Goal: Task Accomplishment & Management: Manage account settings

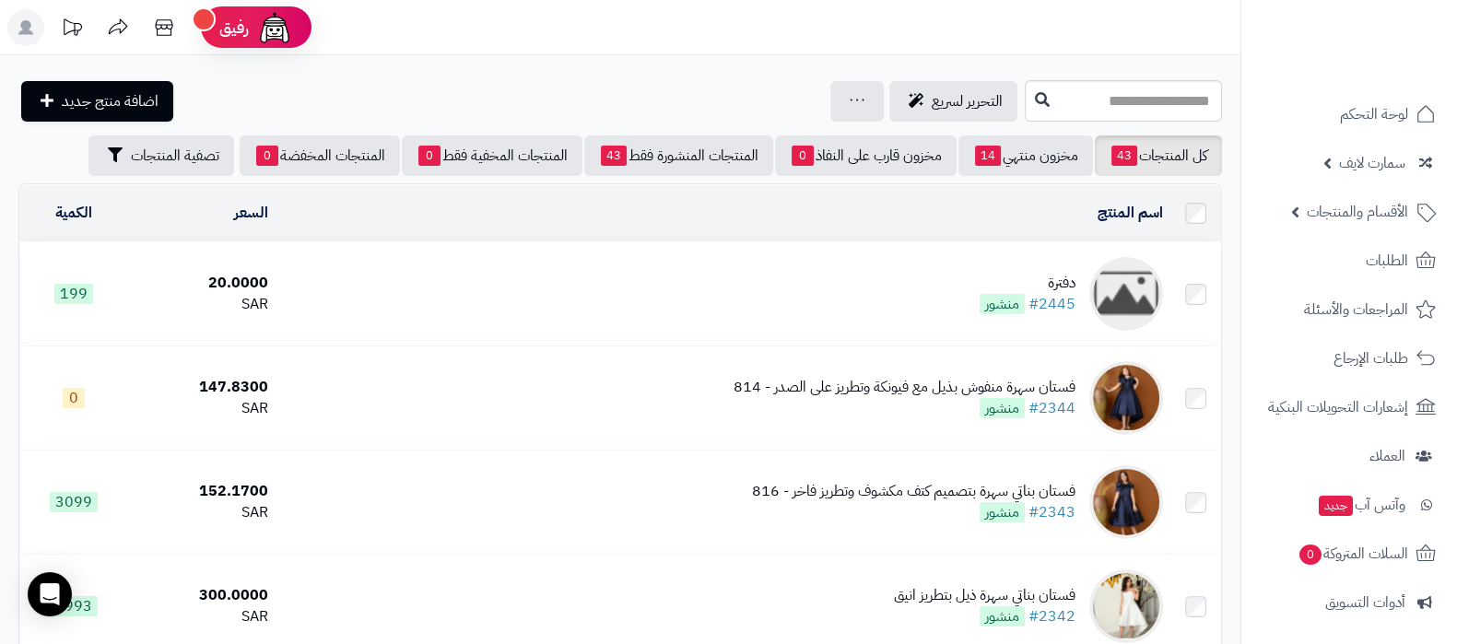
scroll to position [248, 0]
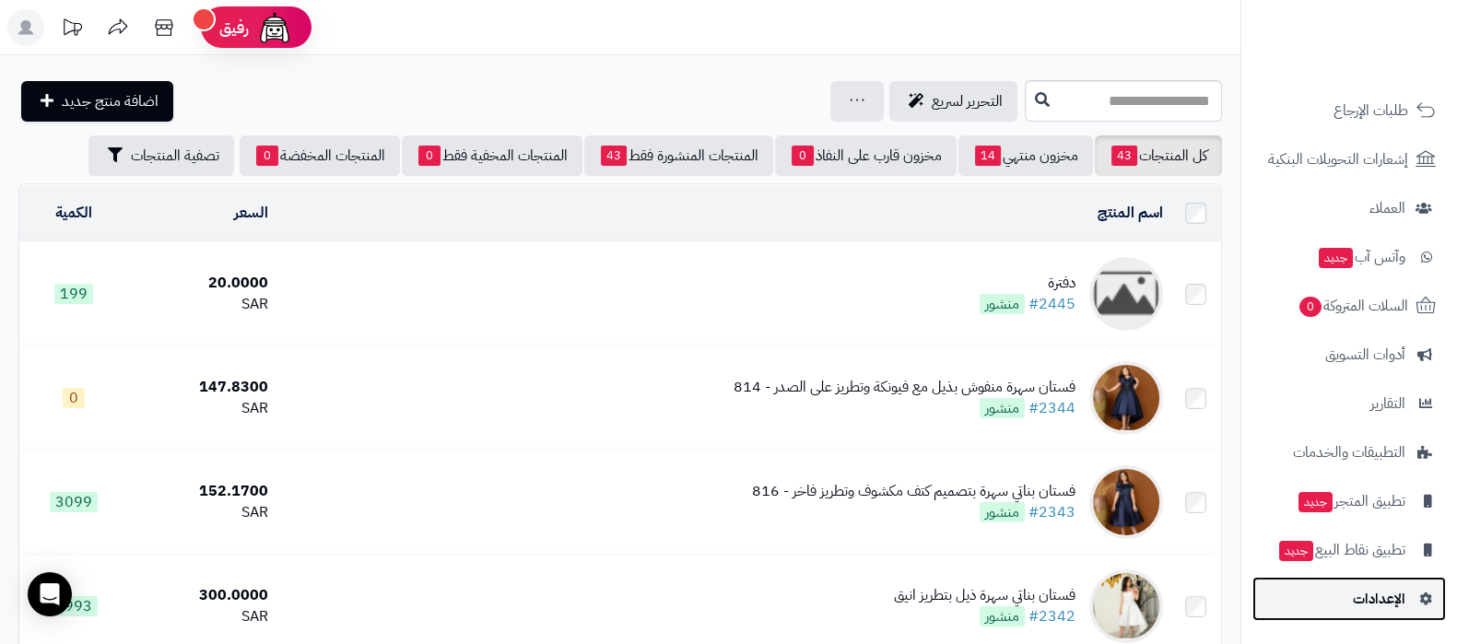
click at [1370, 592] on span "الإعدادات" at bounding box center [1379, 599] width 53 height 26
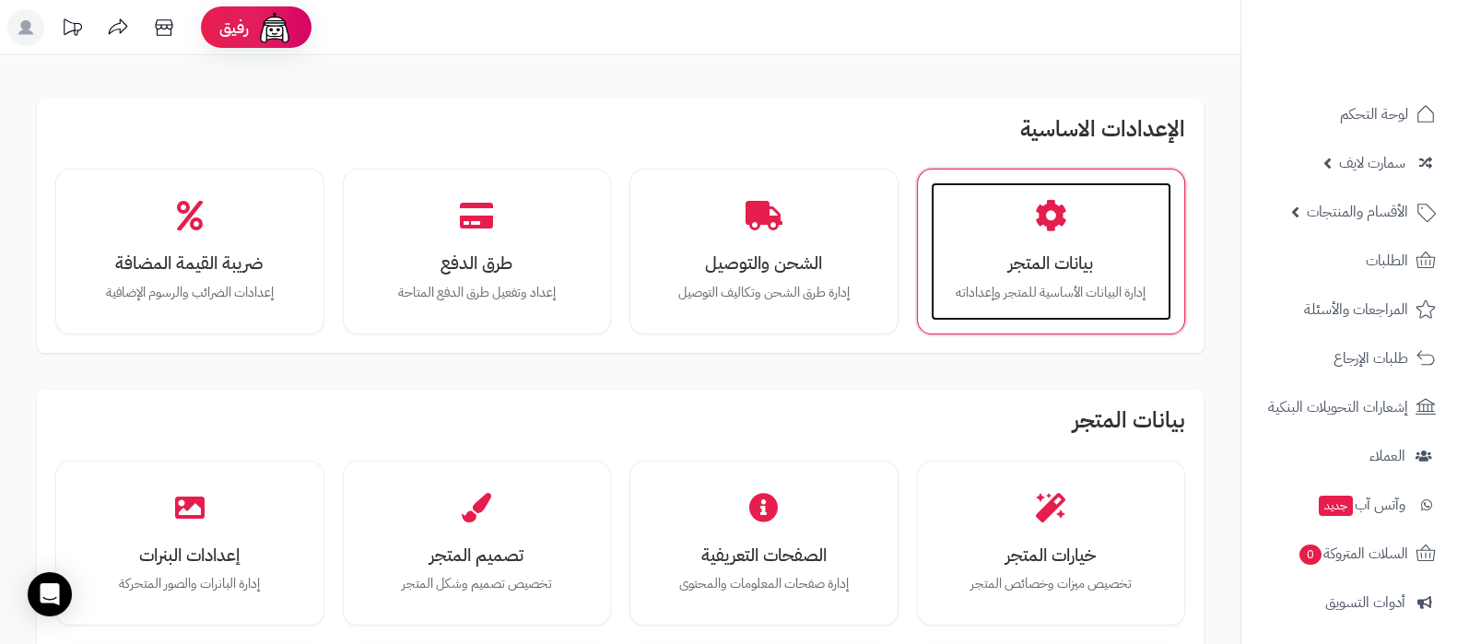
click at [1047, 262] on h3 "بيانات المتجر" at bounding box center [1051, 262] width 205 height 19
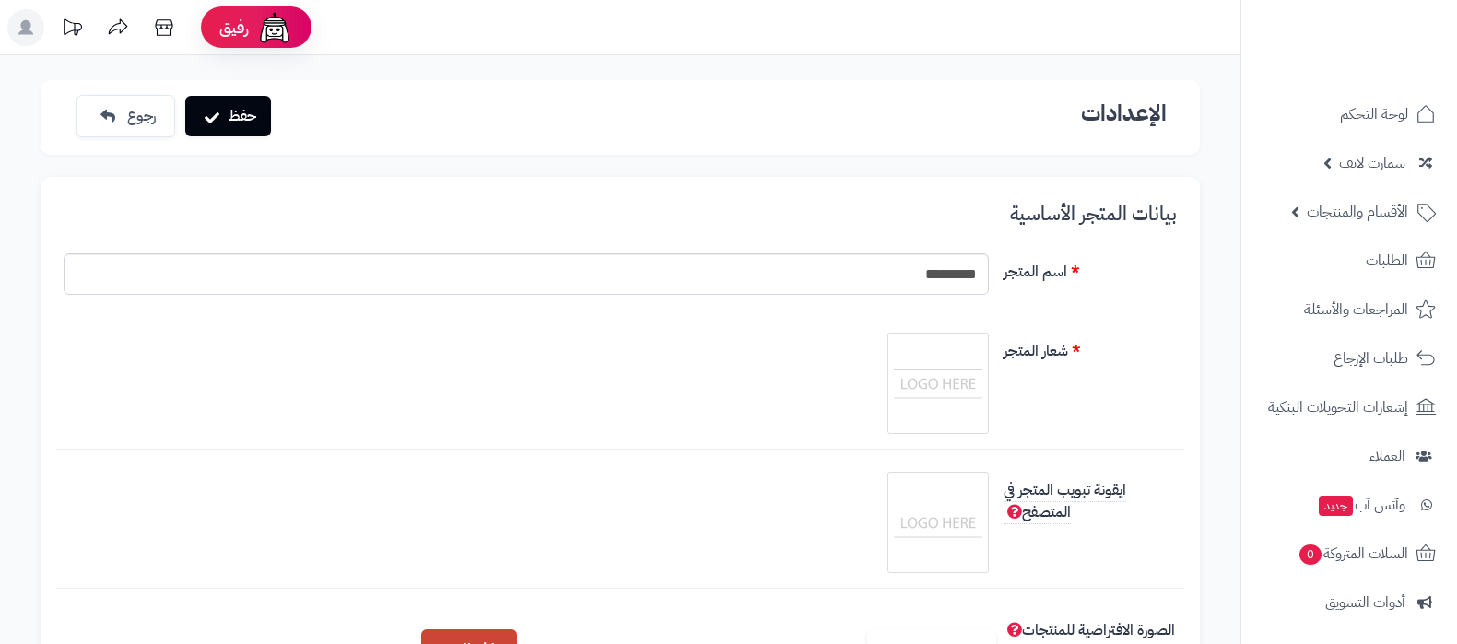
scroll to position [229, 0]
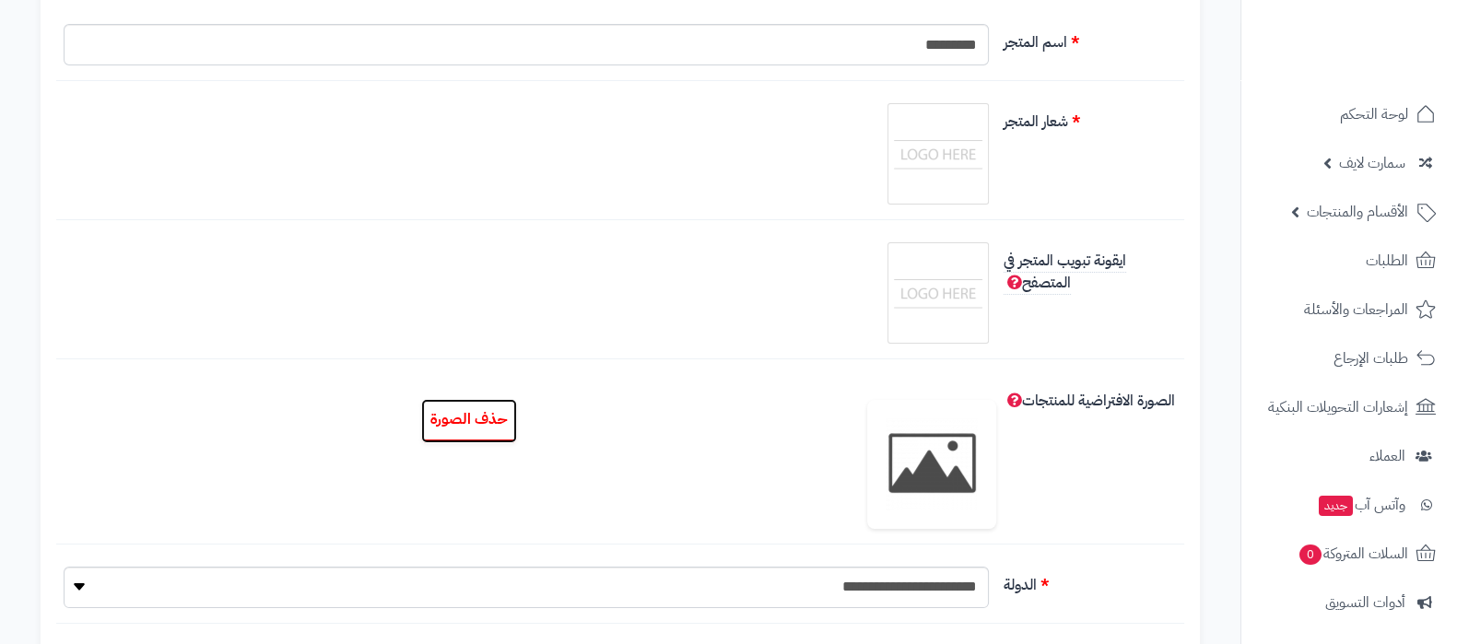
click at [428, 428] on button "حذف الصورة" at bounding box center [469, 421] width 96 height 44
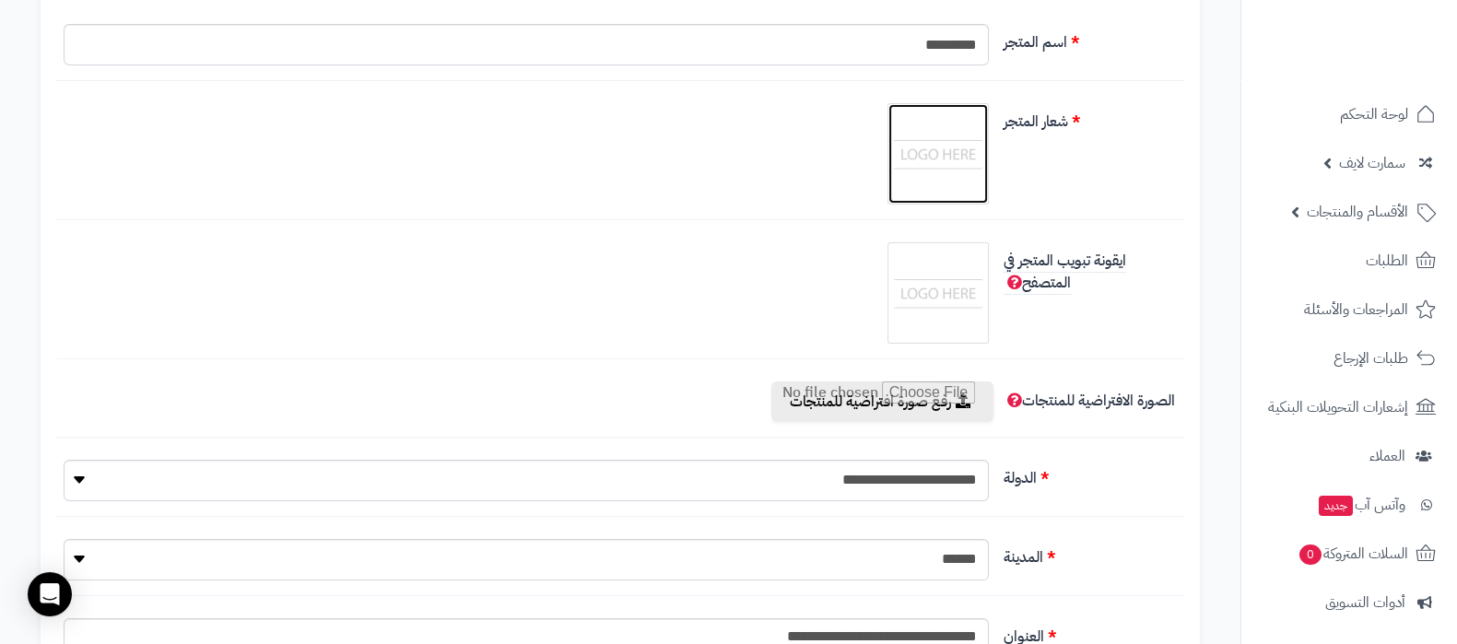
click at [942, 158] on img at bounding box center [938, 154] width 92 height 92
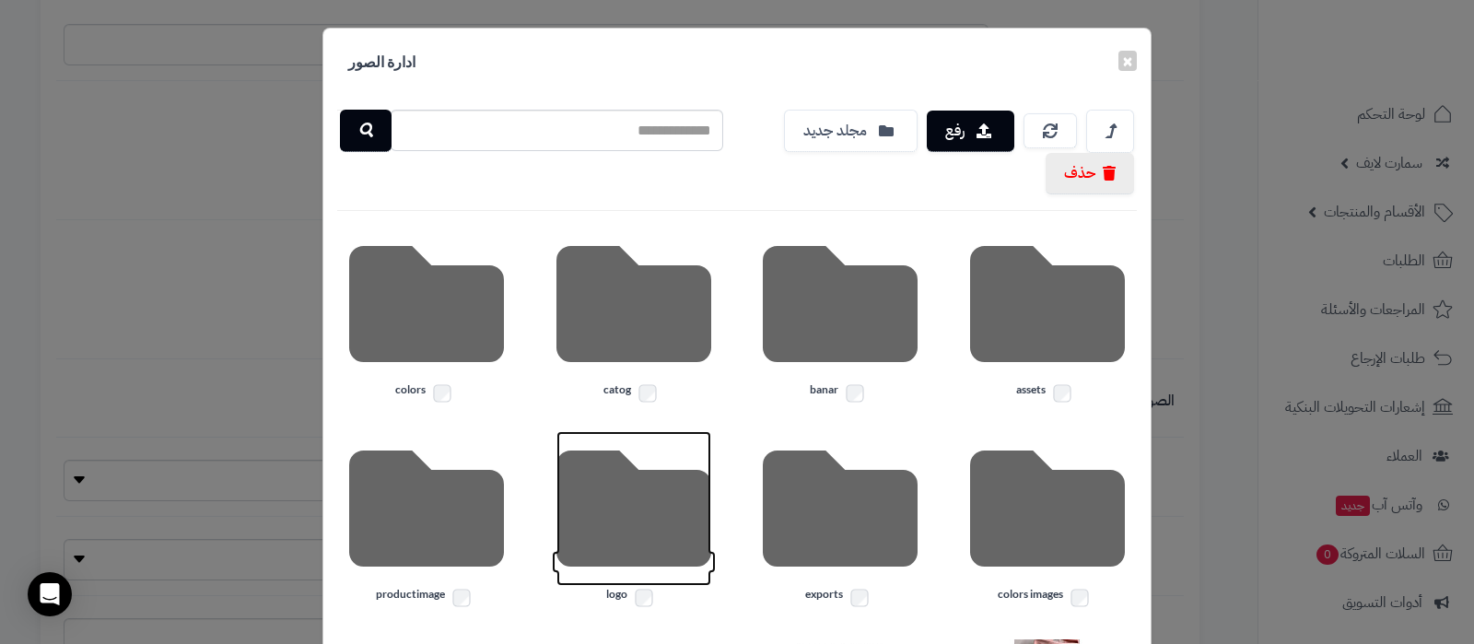
click at [622, 513] on icon at bounding box center [633, 508] width 155 height 155
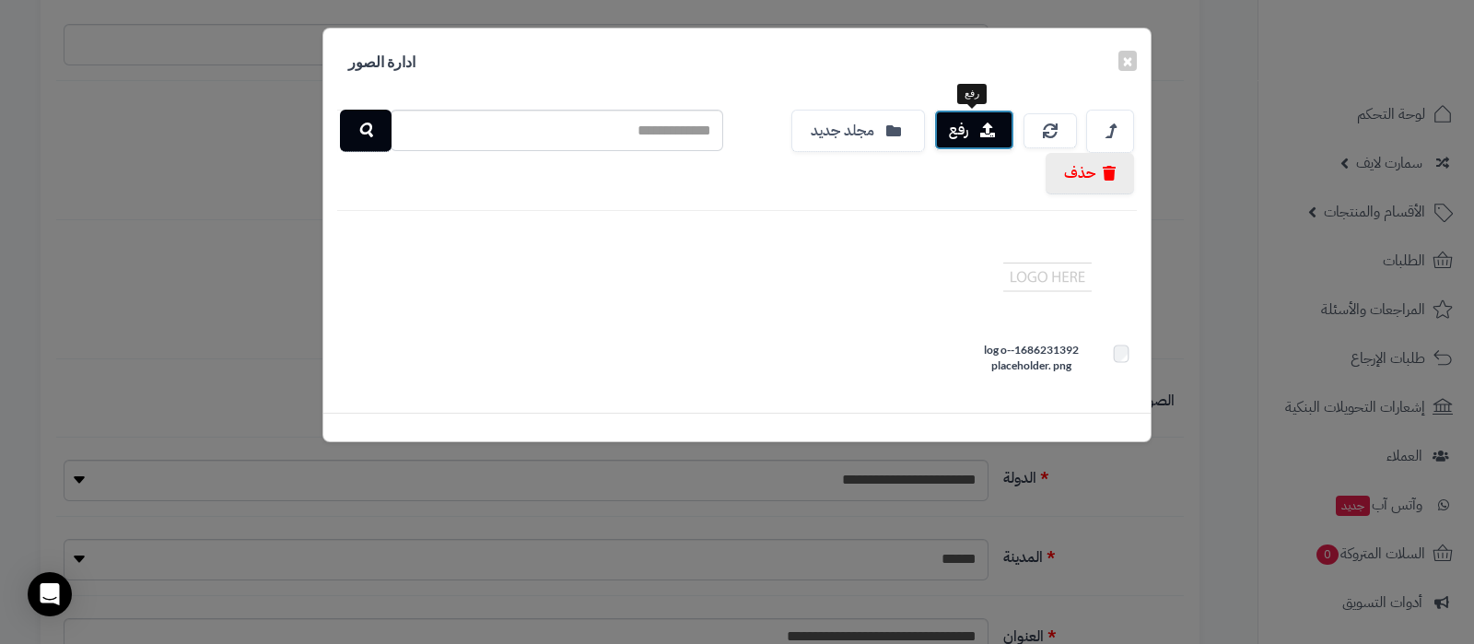
click at [979, 126] on button "رفع" at bounding box center [974, 130] width 80 height 41
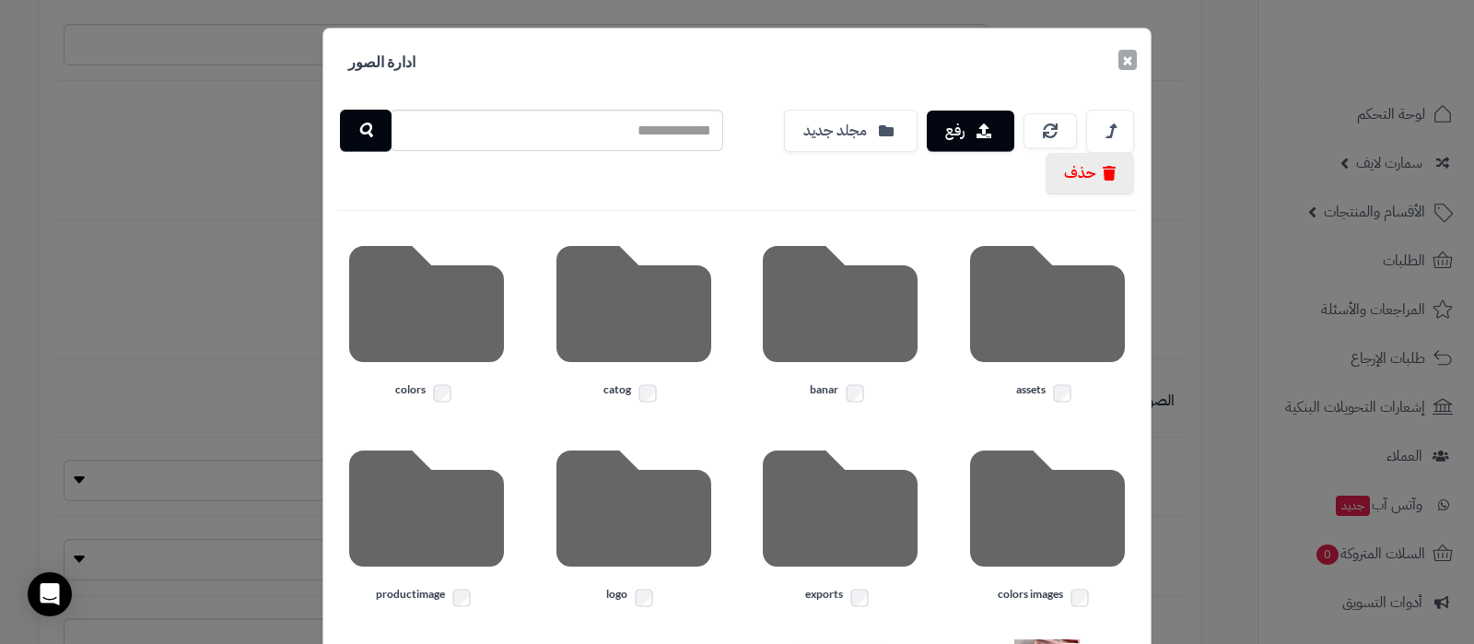
click at [1134, 62] on button "×" at bounding box center [1128, 60] width 18 height 20
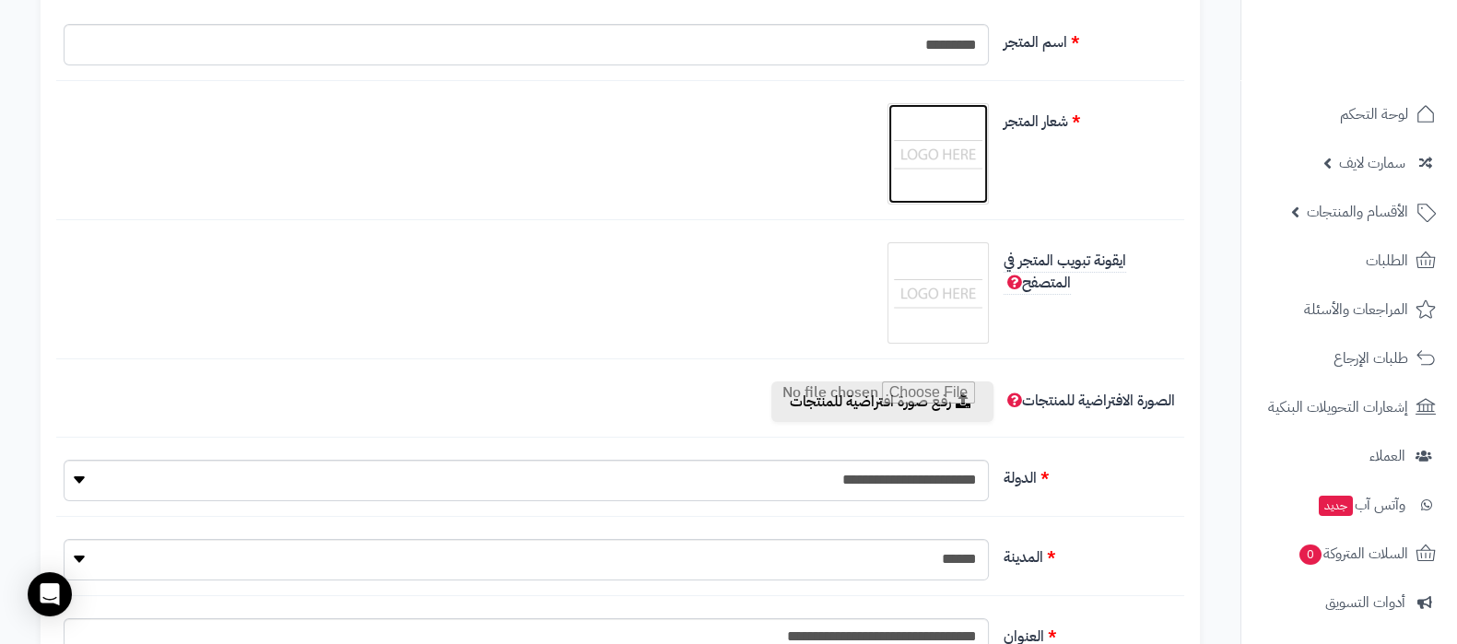
click at [948, 149] on img at bounding box center [938, 154] width 92 height 92
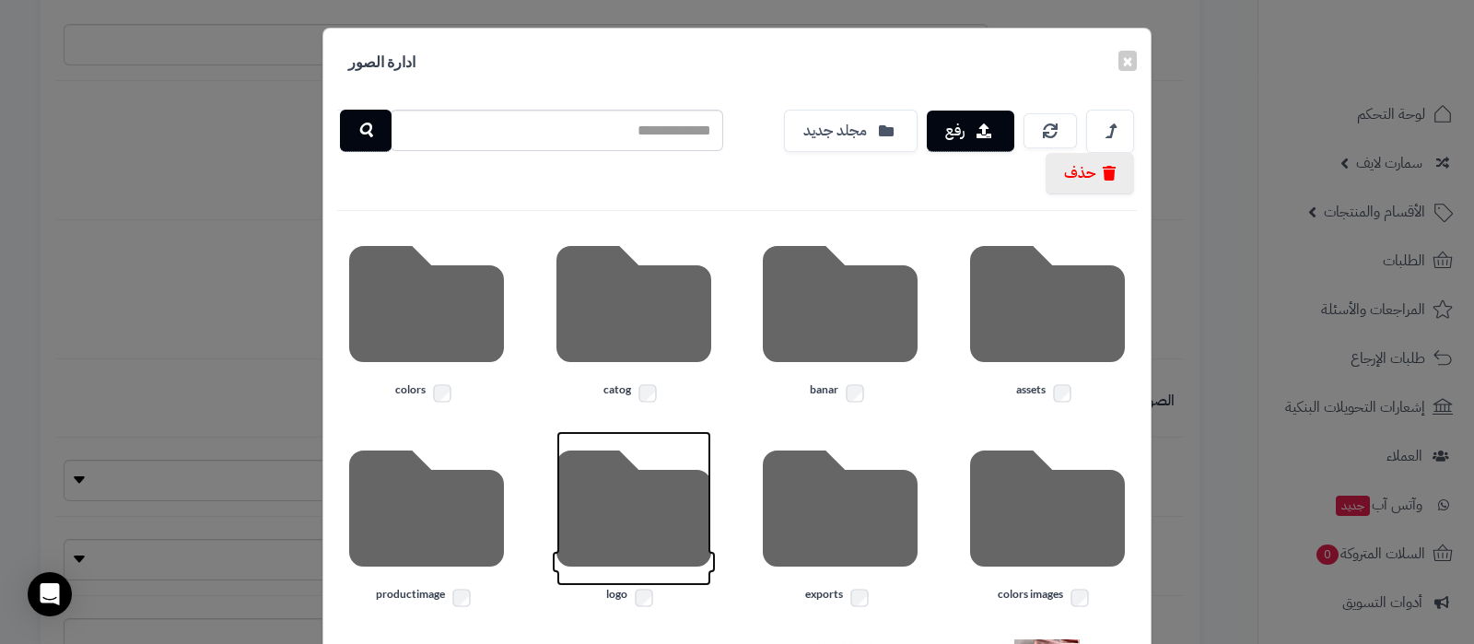
click at [639, 526] on icon at bounding box center [633, 508] width 155 height 155
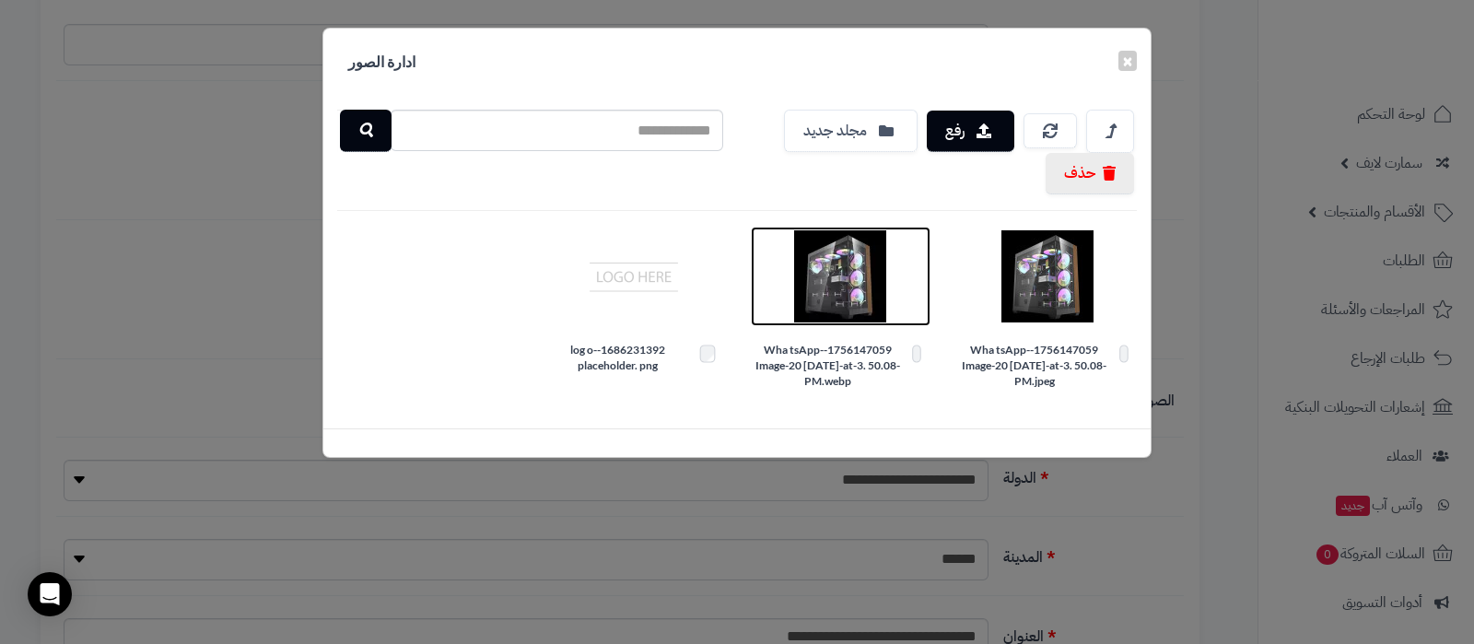
click at [829, 271] on img at bounding box center [840, 276] width 92 height 92
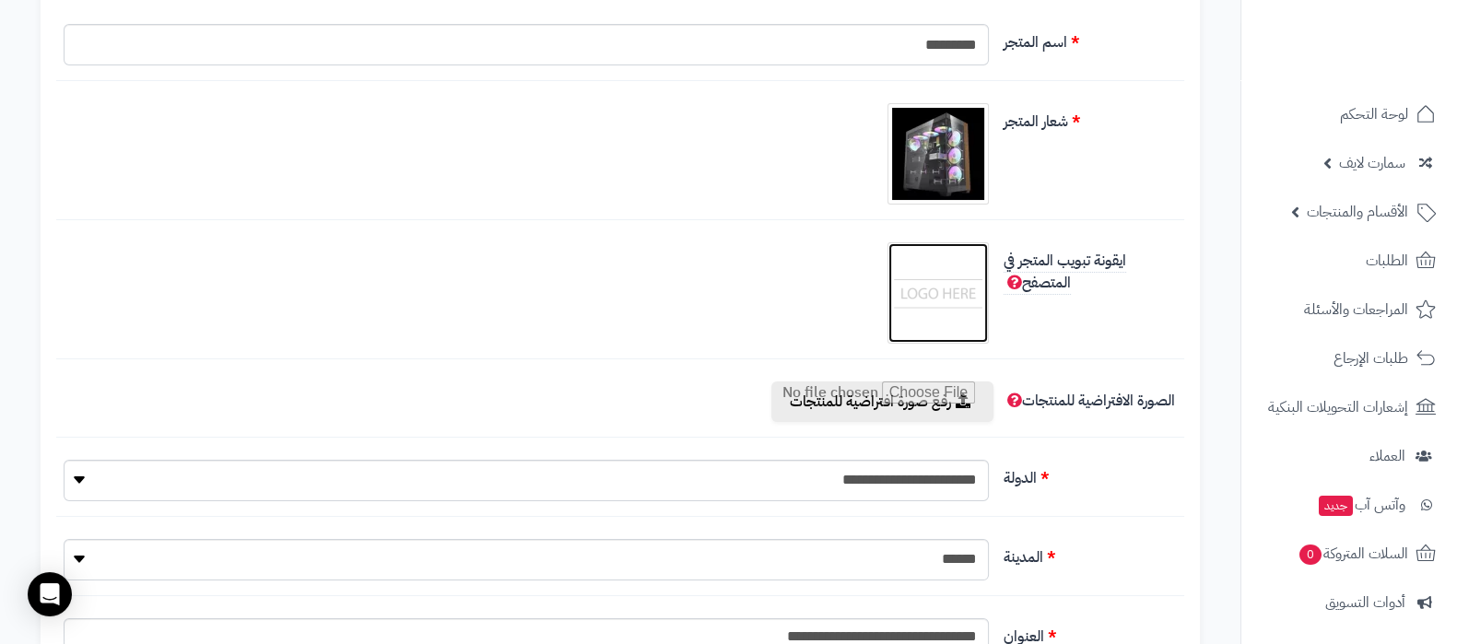
click at [931, 317] on img at bounding box center [938, 293] width 92 height 92
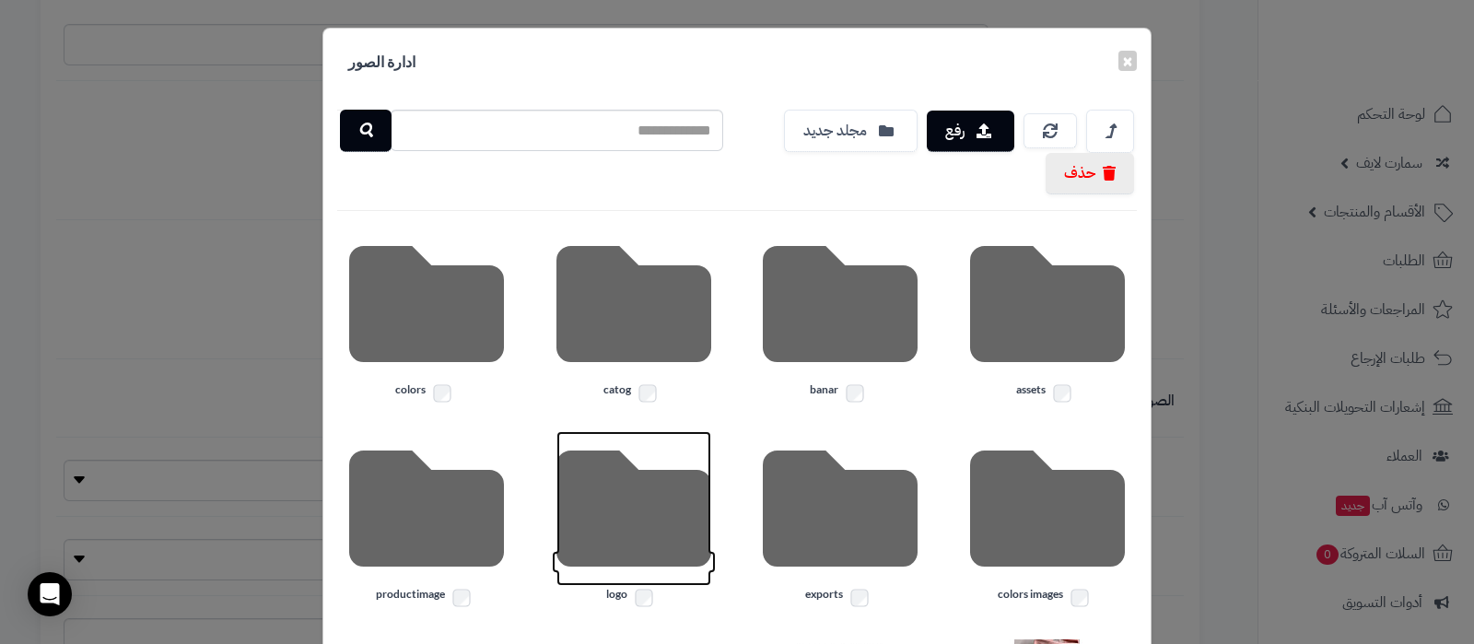
click at [634, 533] on icon at bounding box center [633, 508] width 155 height 155
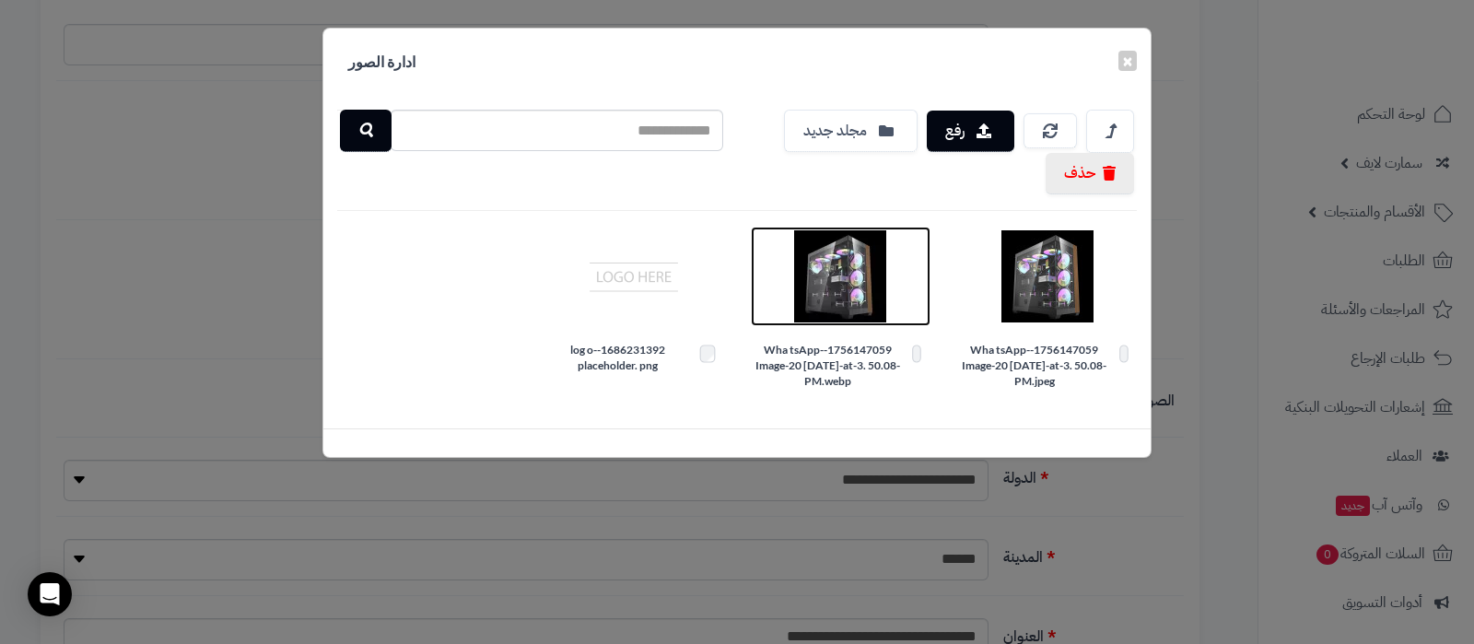
click at [813, 285] on img at bounding box center [840, 276] width 92 height 92
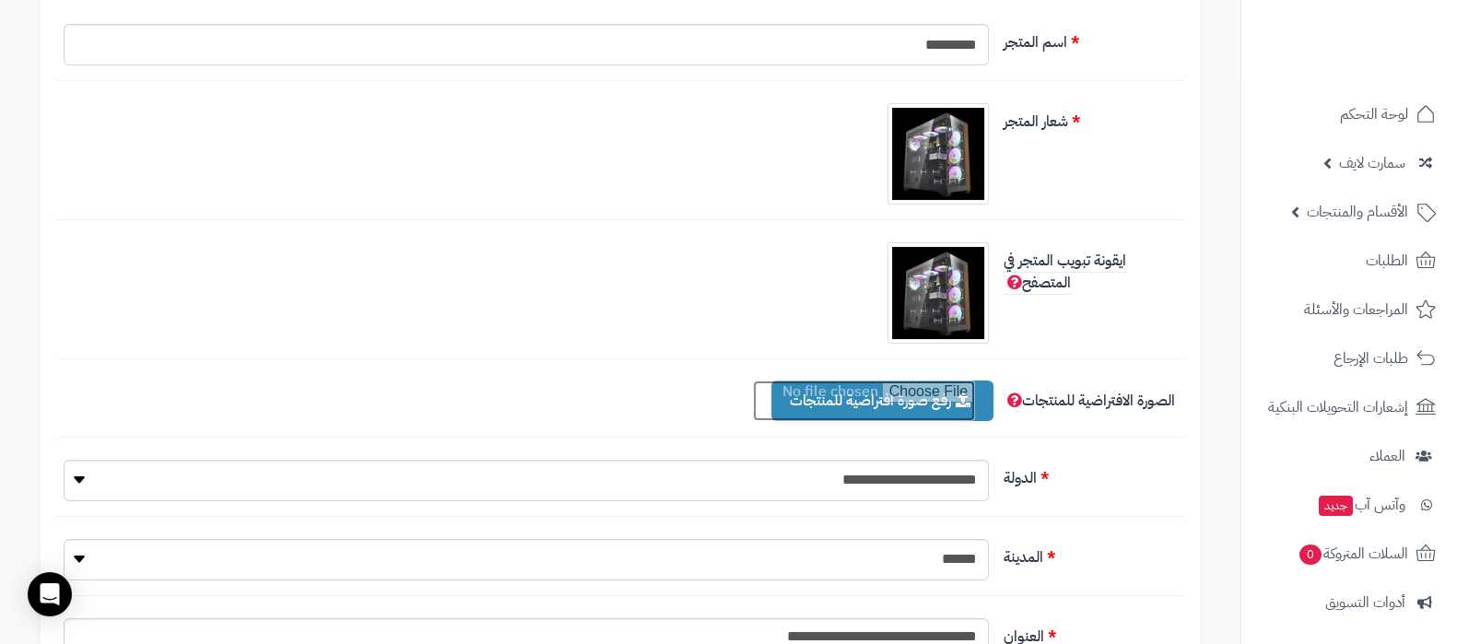
click at [852, 391] on input "file" at bounding box center [864, 401] width 222 height 41
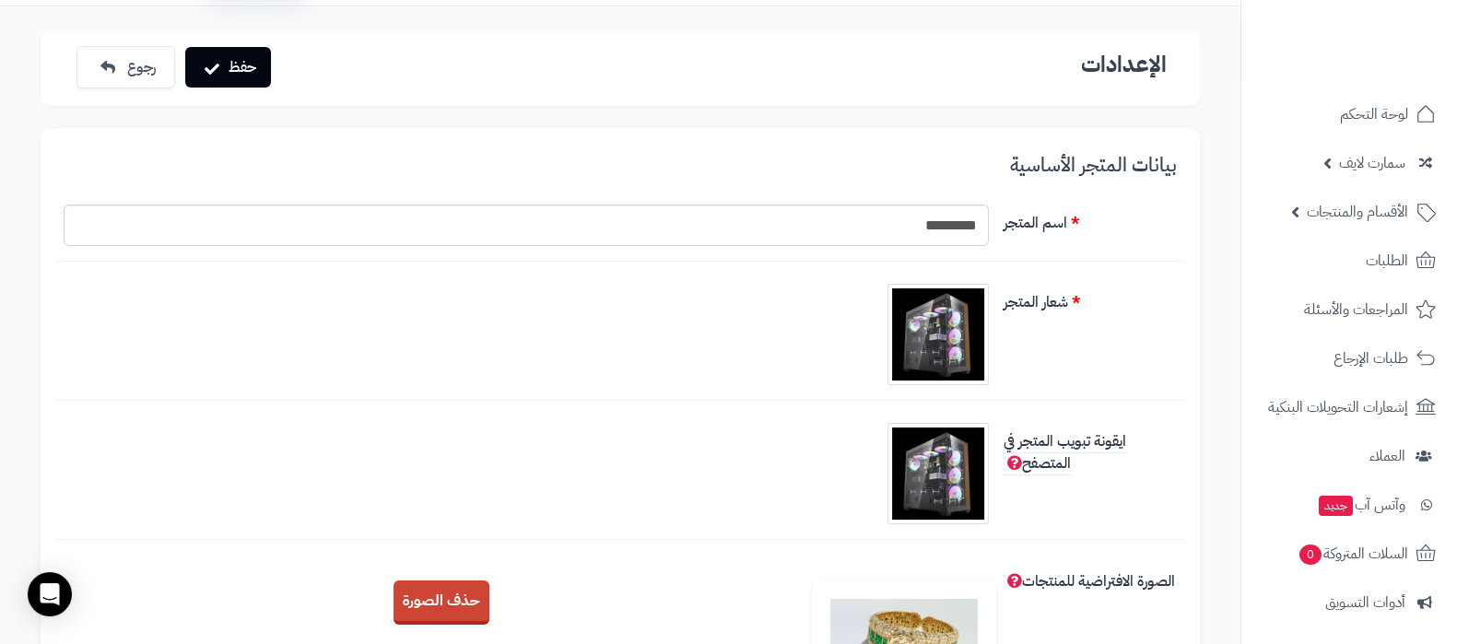
scroll to position [0, 0]
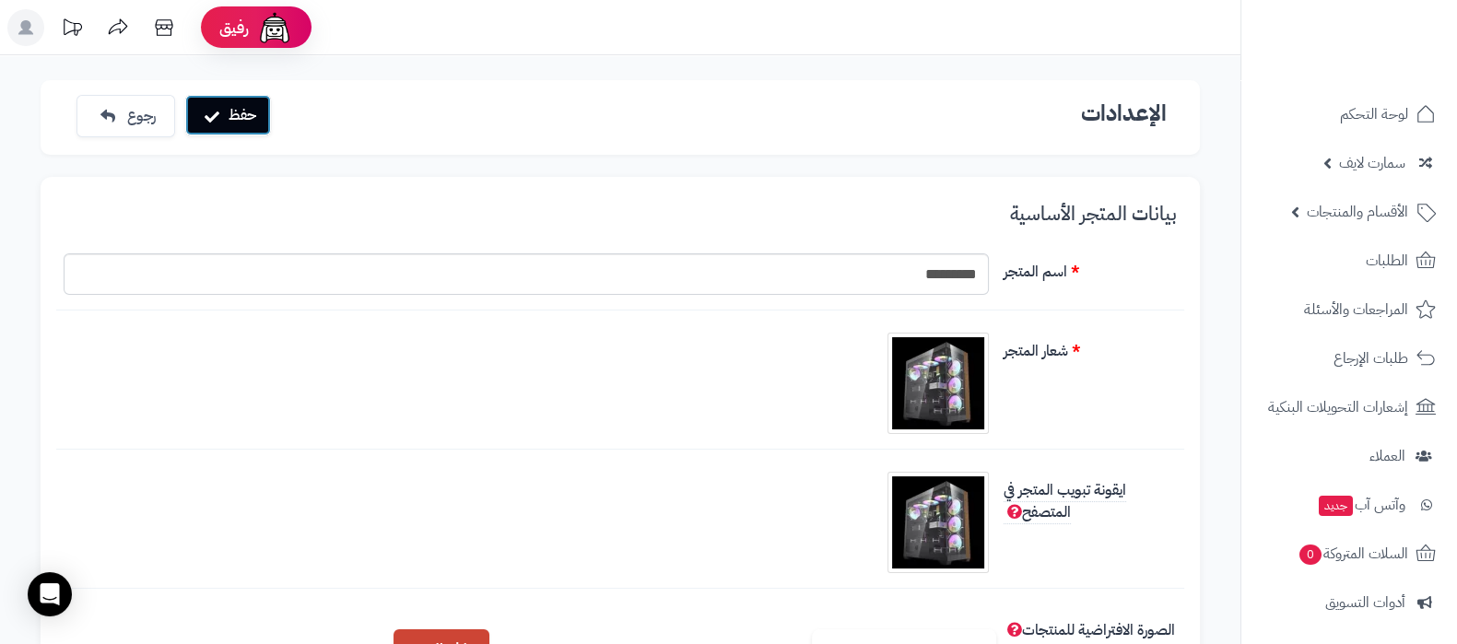
click at [242, 113] on button "حفظ" at bounding box center [228, 115] width 86 height 41
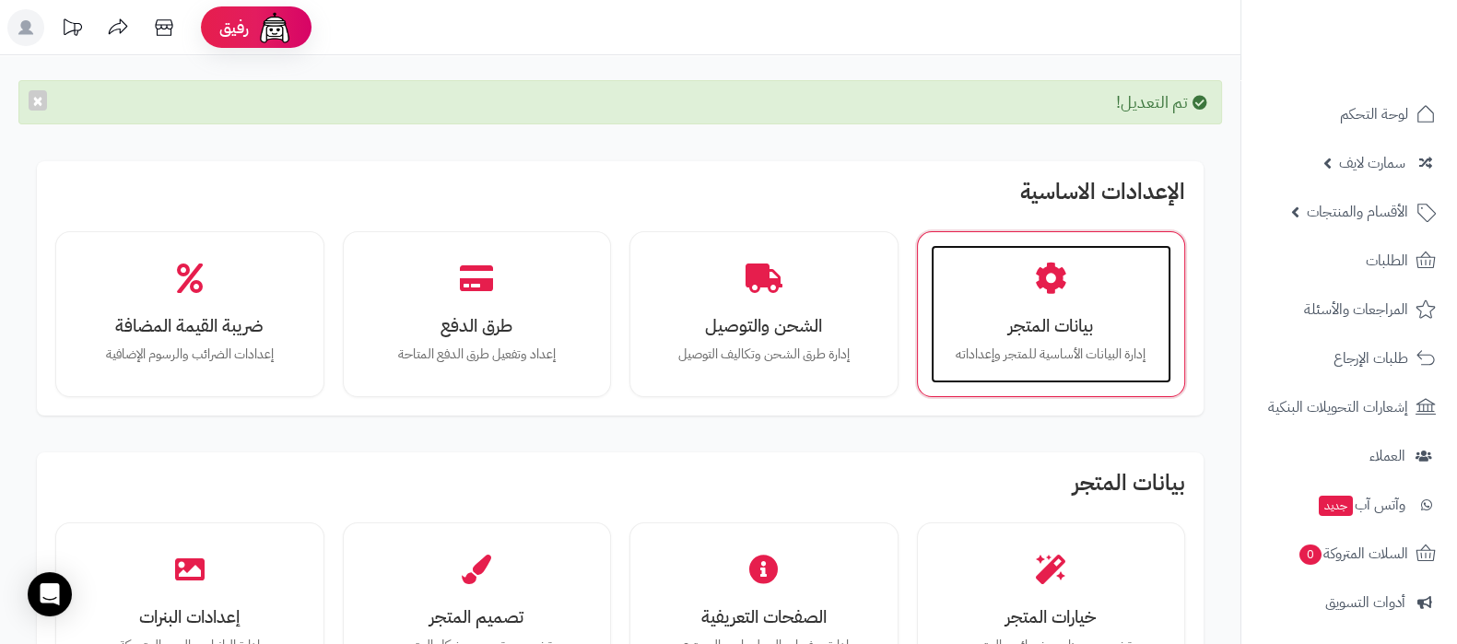
click at [1093, 310] on div "بيانات المتجر إدارة البيانات الأساسية للمتجر وإعداداته" at bounding box center [1051, 314] width 241 height 138
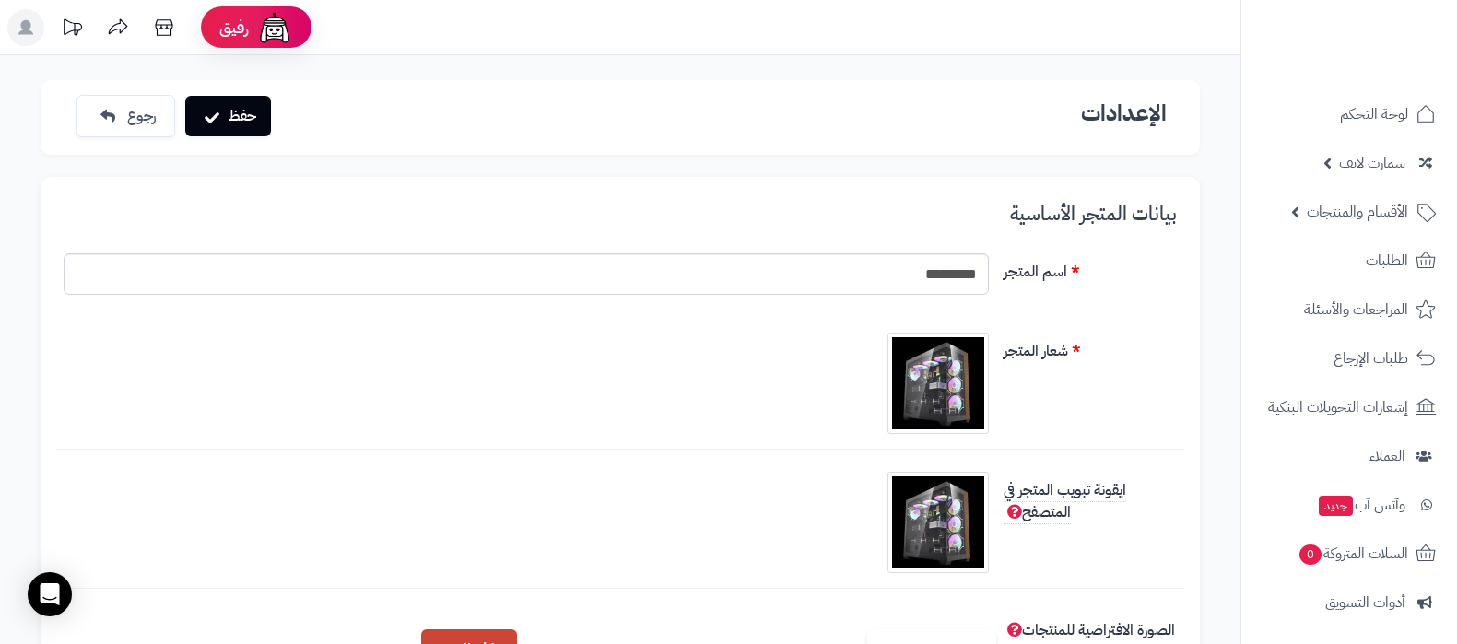
scroll to position [229, 0]
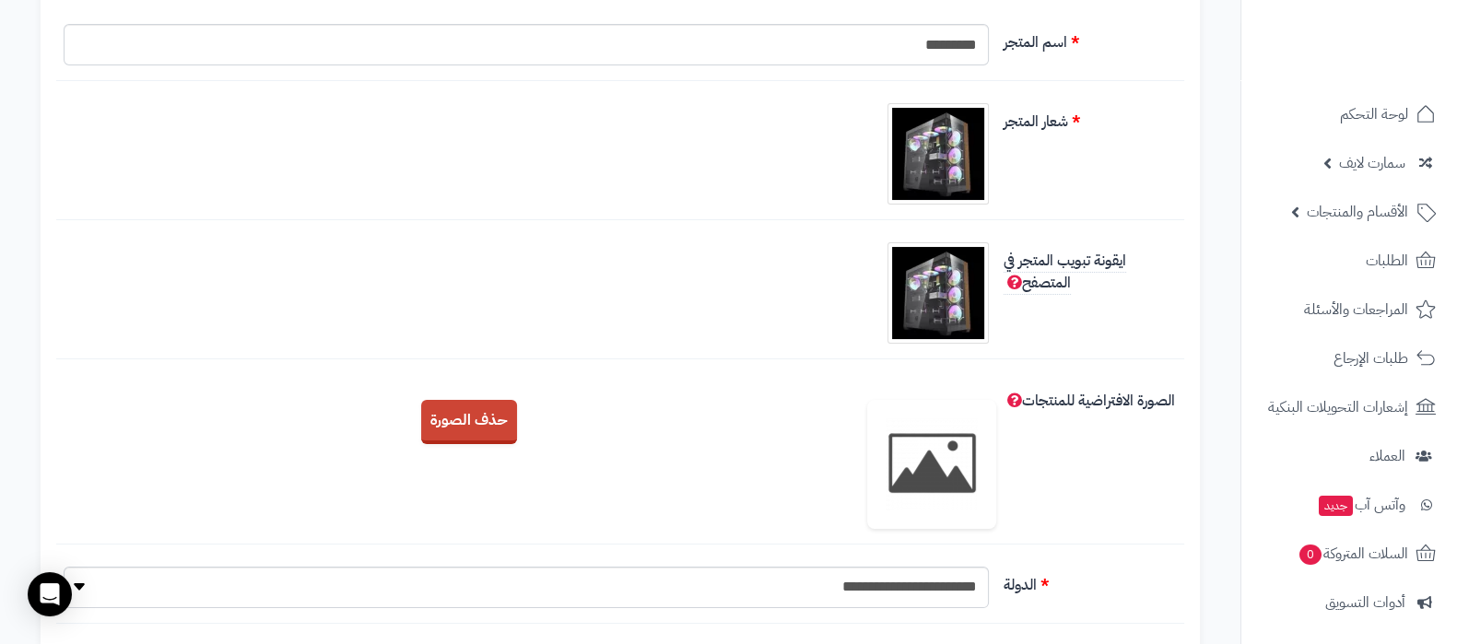
click at [931, 454] on img at bounding box center [931, 464] width 129 height 129
click at [507, 416] on button "حذف الصورة" at bounding box center [469, 421] width 96 height 44
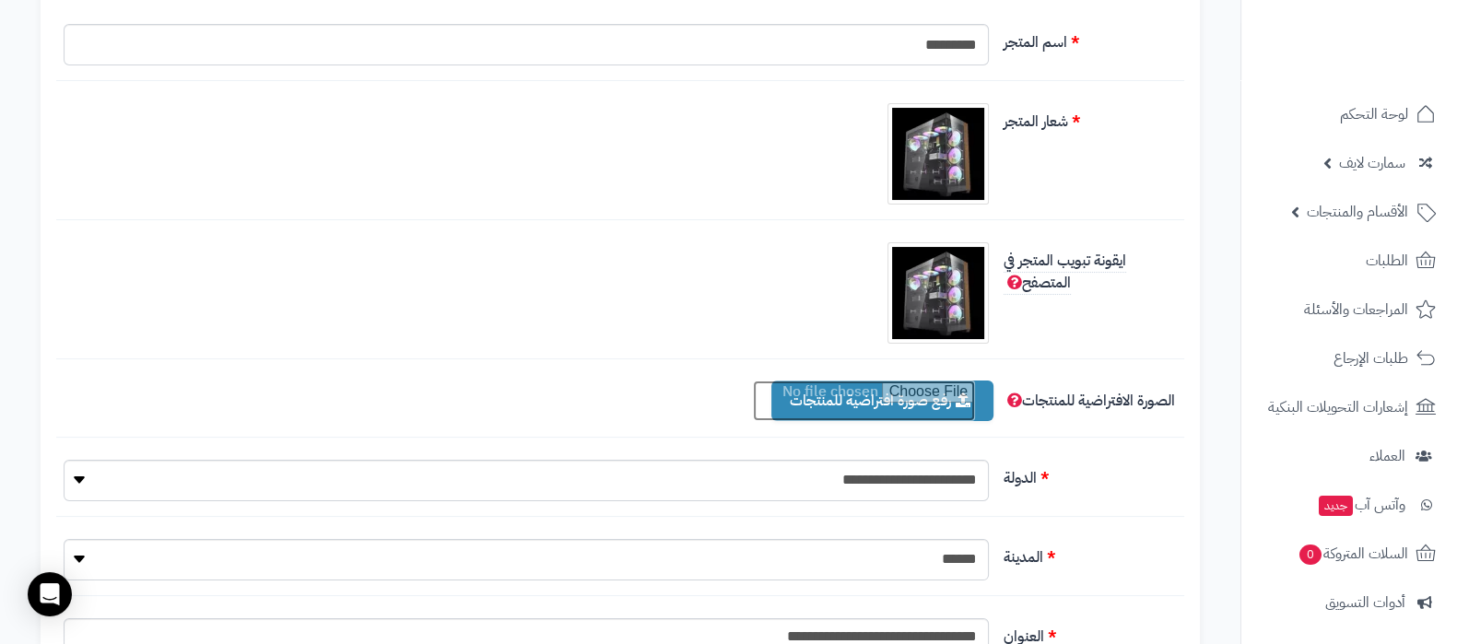
click at [845, 402] on input "file" at bounding box center [864, 401] width 222 height 41
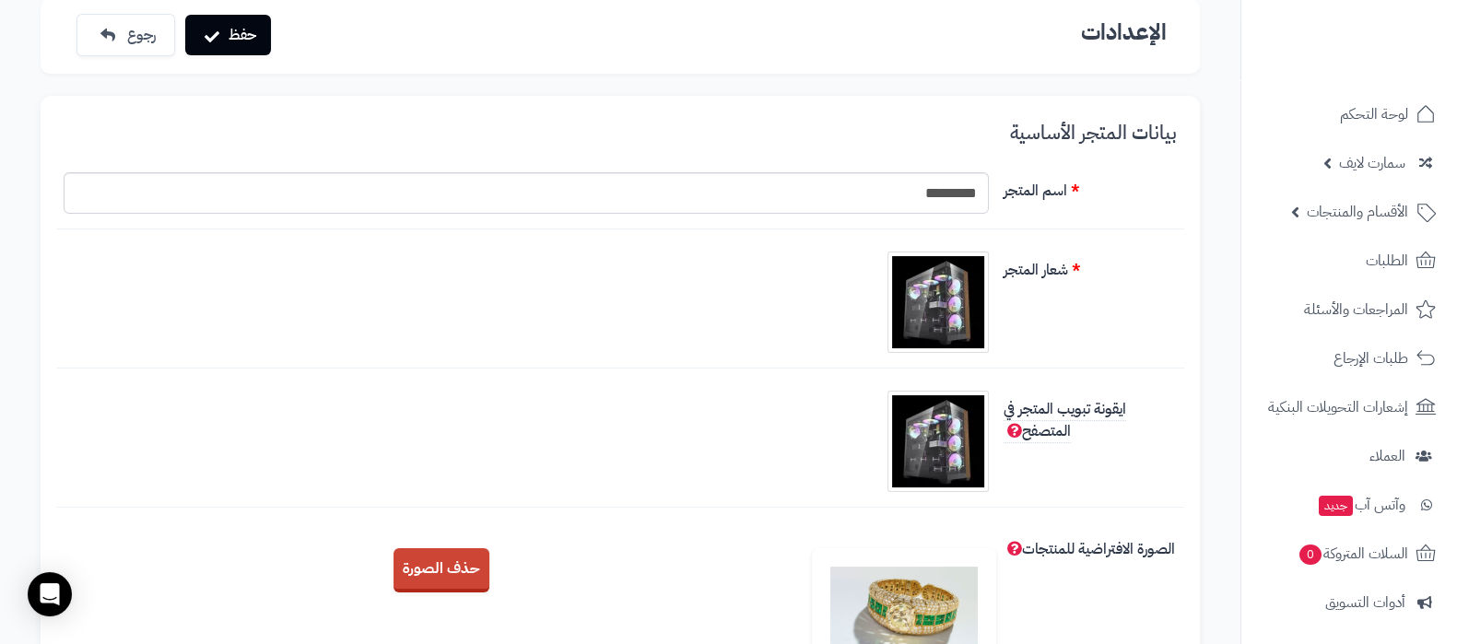
scroll to position [0, 0]
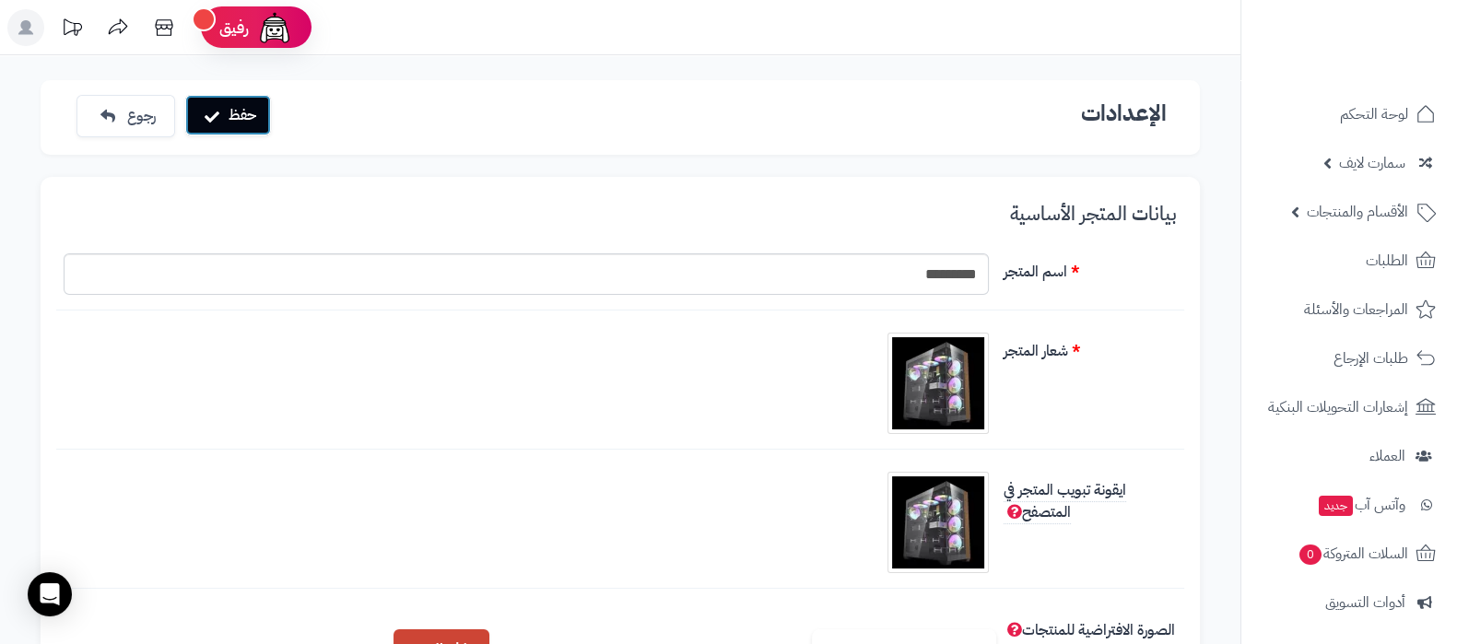
click at [227, 117] on button "حفظ" at bounding box center [228, 115] width 86 height 41
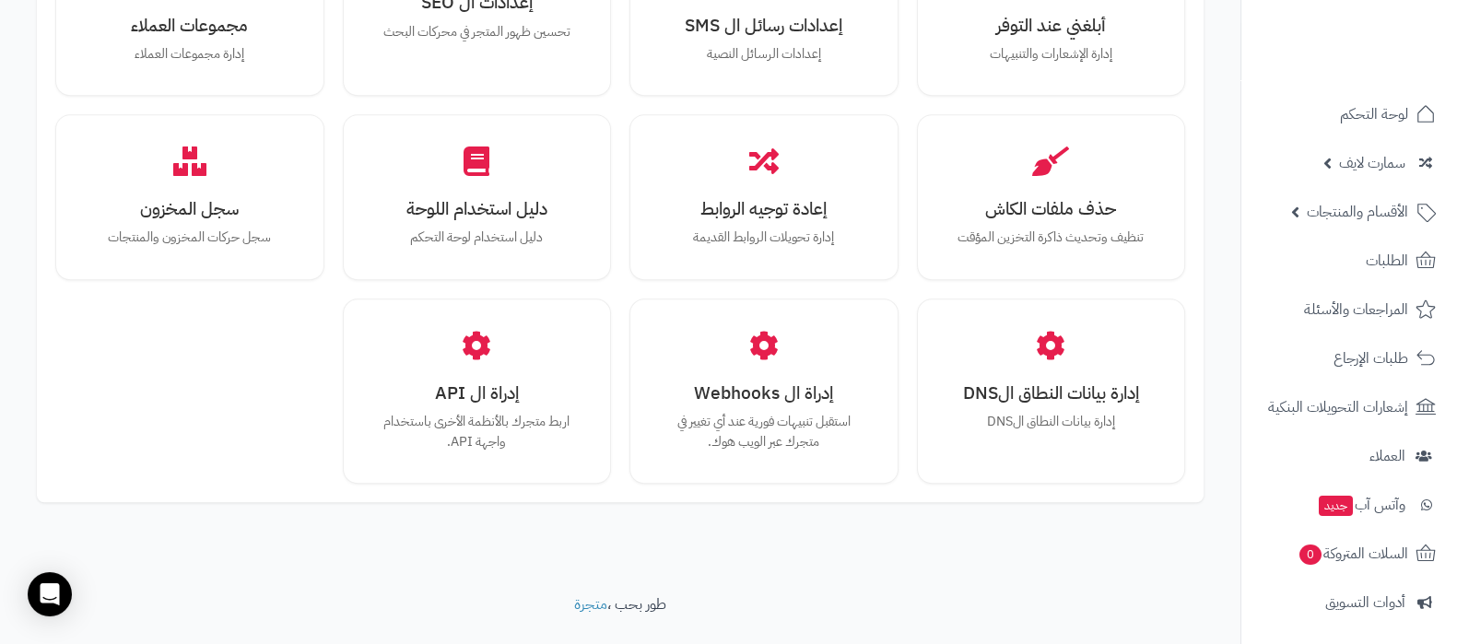
scroll to position [1765, 0]
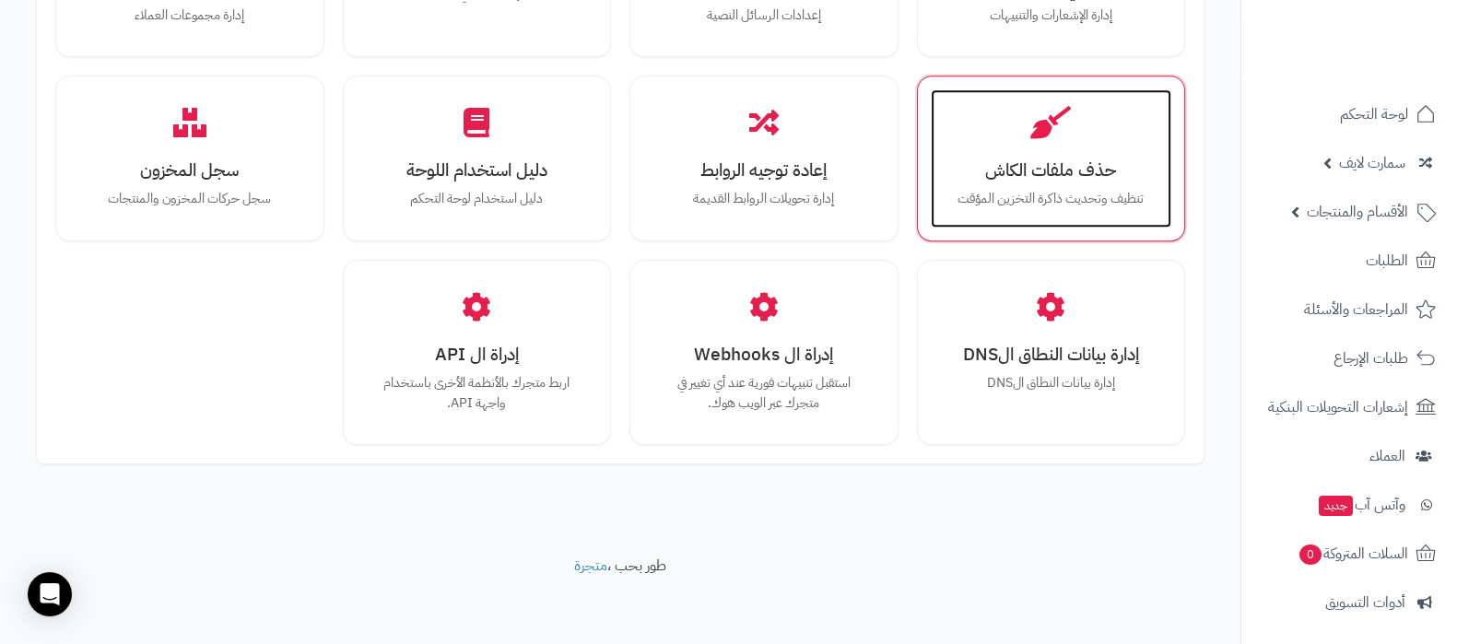
click at [1087, 160] on h3 "حذف ملفات الكاش" at bounding box center [1051, 169] width 205 height 19
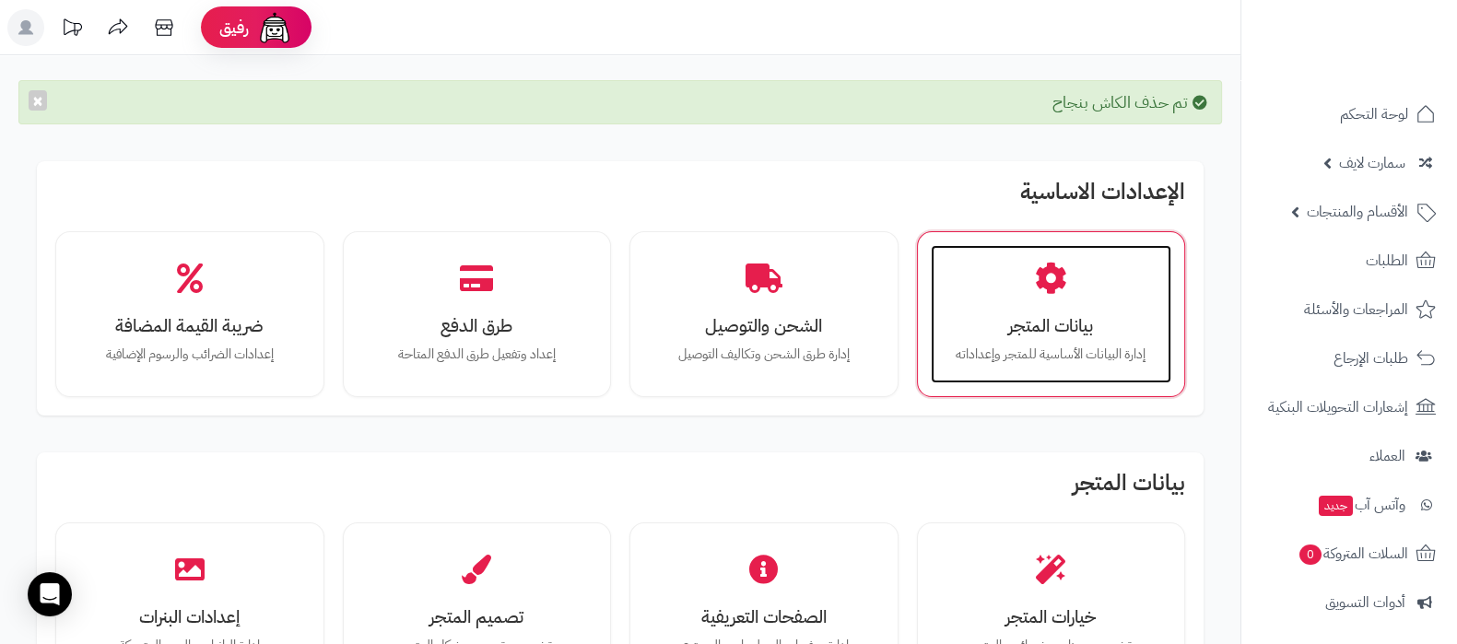
click at [1061, 345] on p "إدارة البيانات الأساسية للمتجر وإعداداته" at bounding box center [1051, 355] width 205 height 20
